Goal: Transaction & Acquisition: Purchase product/service

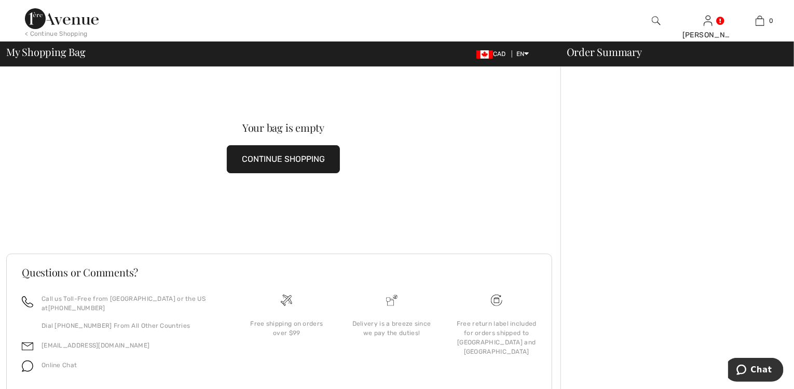
click at [278, 155] on button "CONTINUE SHOPPING" at bounding box center [283, 159] width 113 height 28
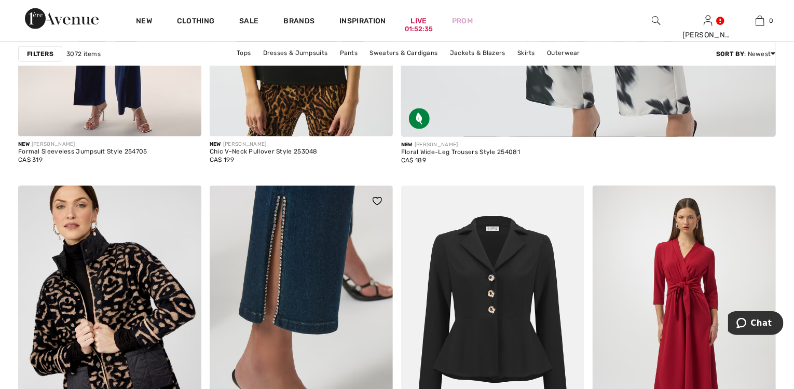
scroll to position [664, 0]
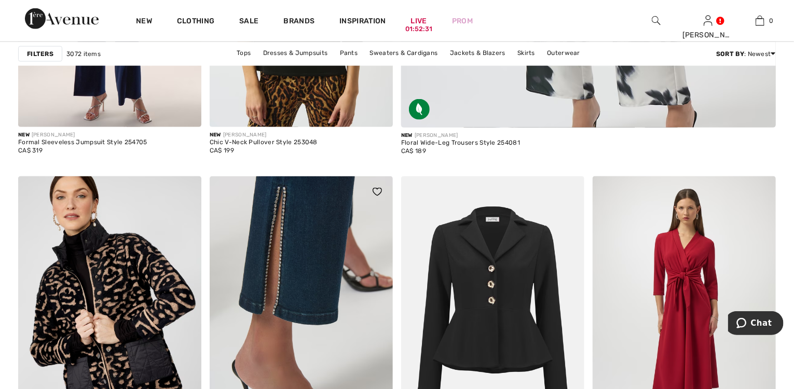
click at [316, 263] on img at bounding box center [301, 313] width 183 height 275
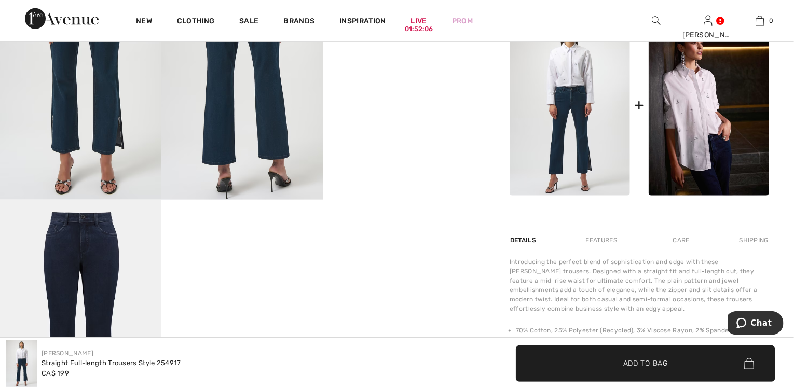
scroll to position [540, 0]
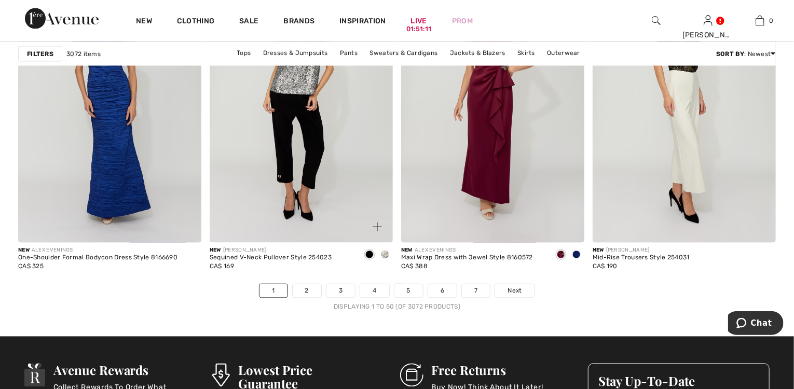
scroll to position [4857, 0]
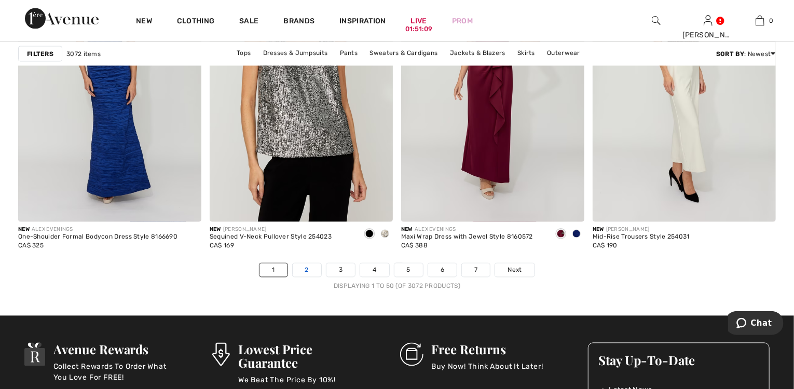
click at [309, 269] on link "2" at bounding box center [307, 270] width 29 height 13
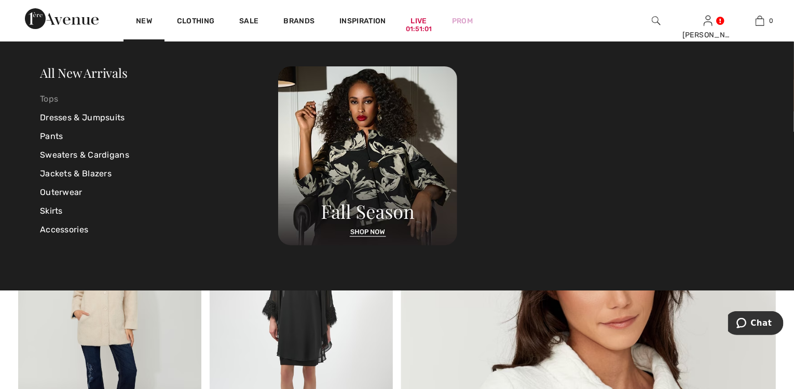
click at [47, 100] on link "Tops" at bounding box center [159, 99] width 238 height 19
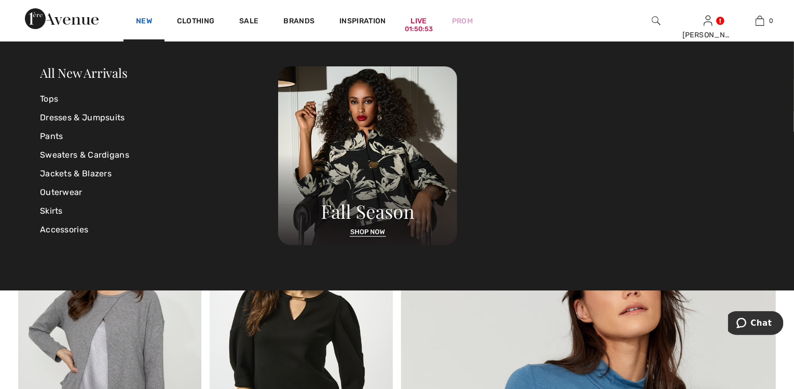
click at [145, 24] on link "New" at bounding box center [144, 22] width 16 height 11
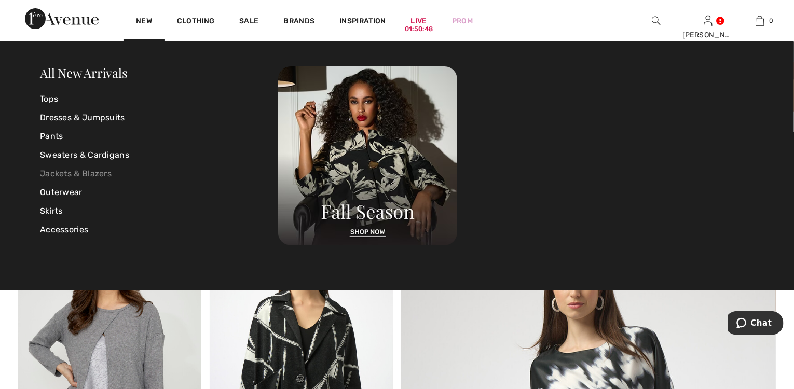
click at [94, 168] on link "Jackets & Blazers" at bounding box center [159, 173] width 238 height 19
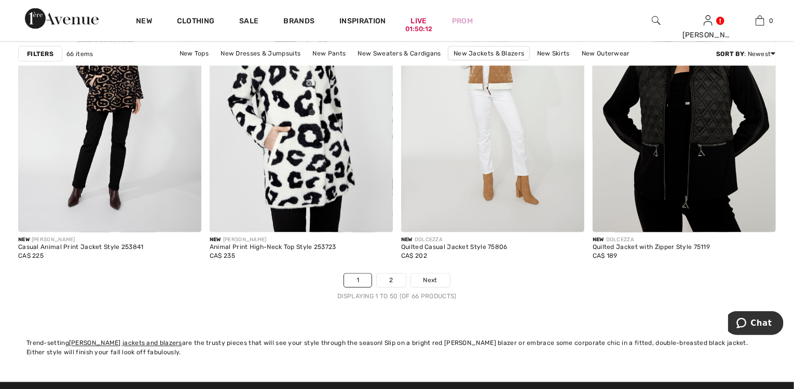
scroll to position [5023, 0]
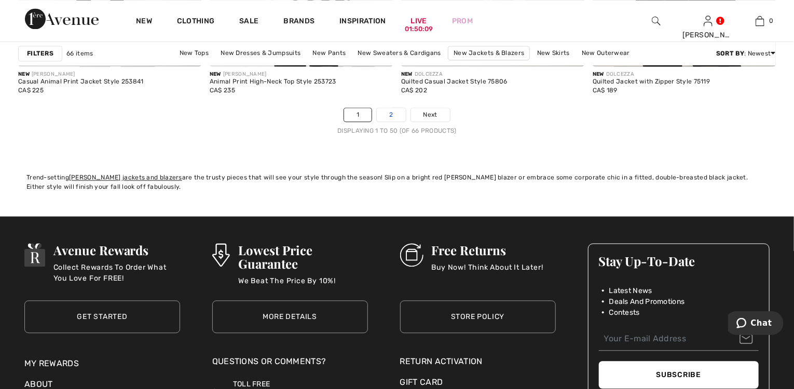
click at [393, 119] on link "2" at bounding box center [391, 114] width 29 height 13
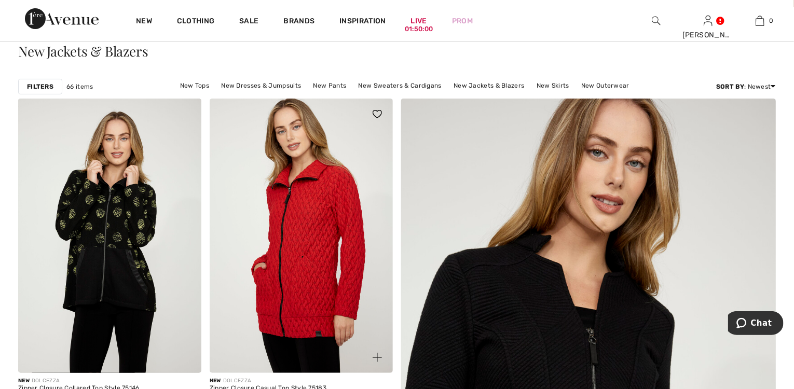
scroll to position [83, 0]
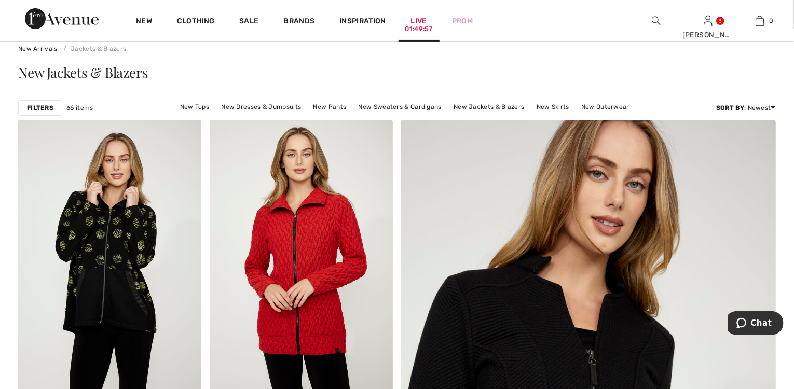
click at [417, 24] on div "01:49:57" at bounding box center [418, 29] width 27 height 10
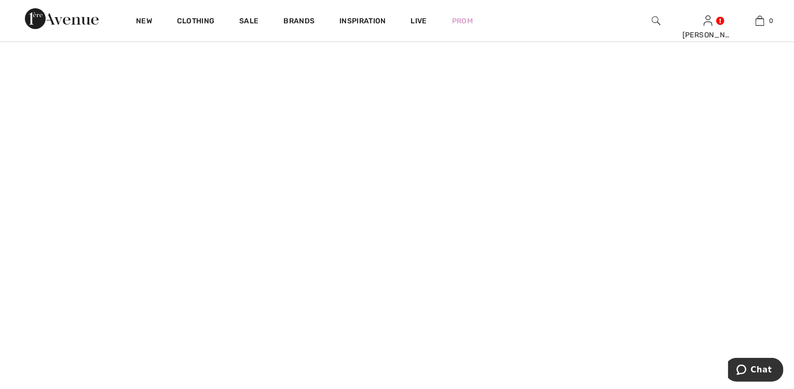
scroll to position [125, 0]
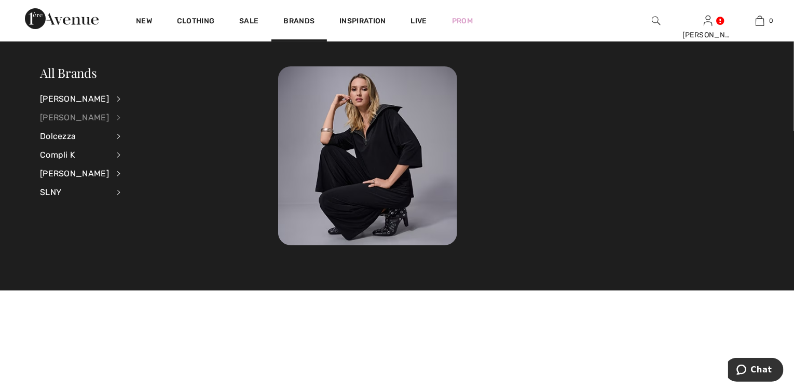
click at [84, 116] on div "[PERSON_NAME]" at bounding box center [74, 117] width 69 height 19
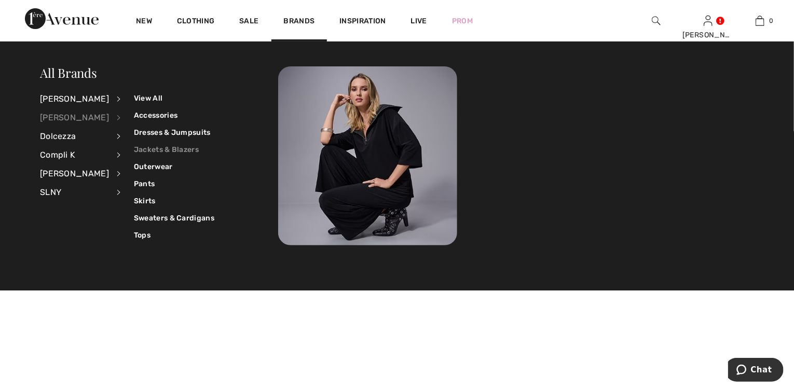
click at [136, 148] on link "Jackets & Blazers" at bounding box center [174, 149] width 80 height 17
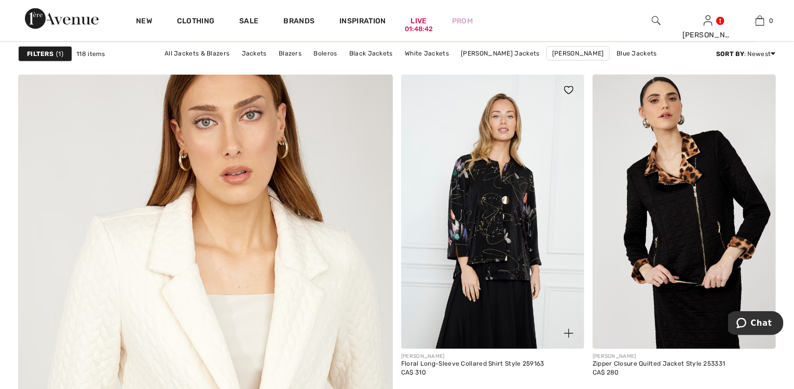
scroll to position [2698, 0]
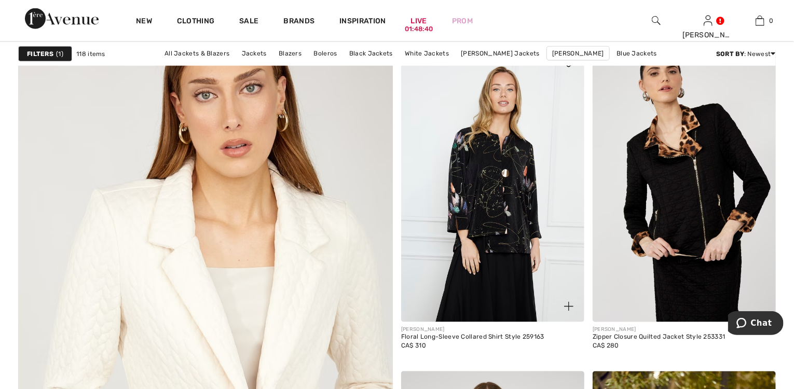
click at [506, 249] on img at bounding box center [492, 185] width 183 height 275
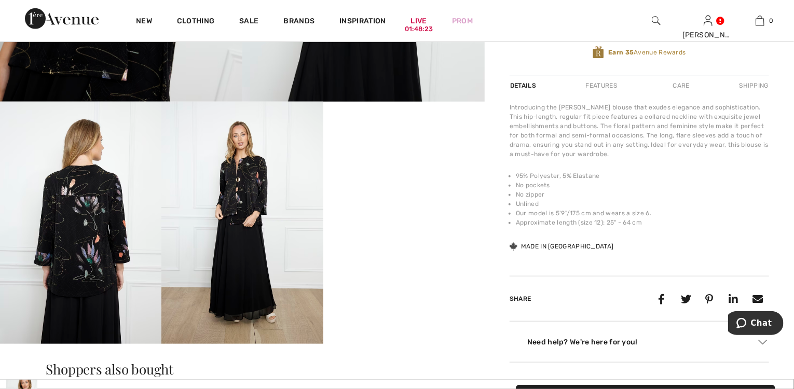
scroll to position [374, 0]
